Goal: Check status: Check status

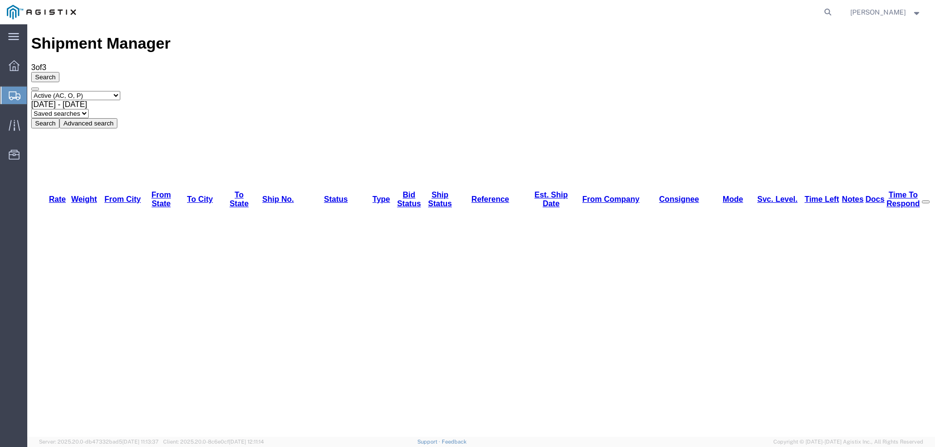
click at [12, 93] on icon at bounding box center [15, 96] width 12 height 9
click at [20, 94] on div at bounding box center [13, 96] width 27 height 18
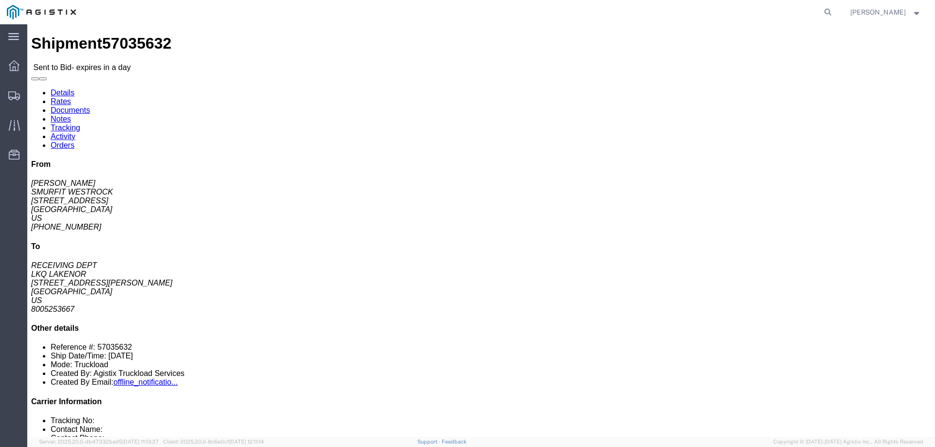
click button "button"
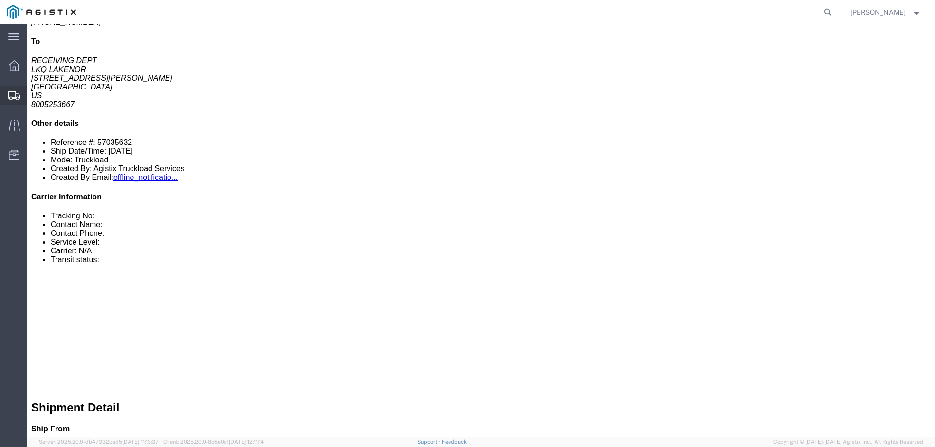
click at [4, 95] on div at bounding box center [13, 95] width 27 height 19
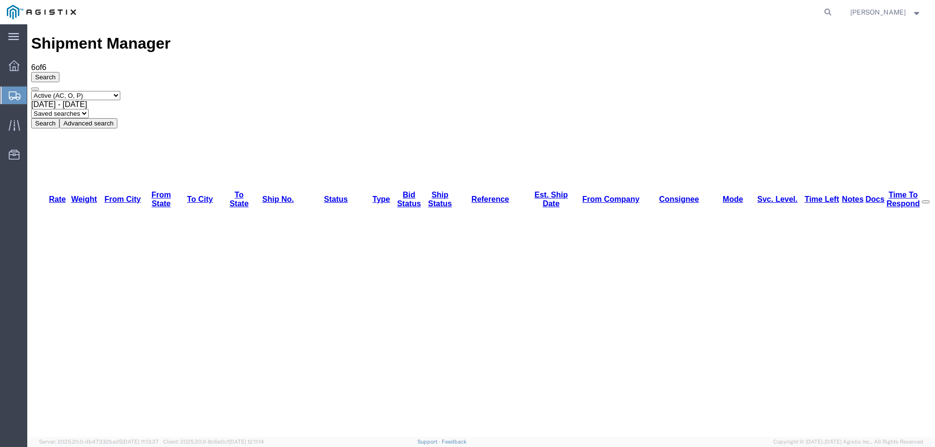
click at [11, 94] on icon at bounding box center [15, 96] width 12 height 9
